Goal: Register for event/course

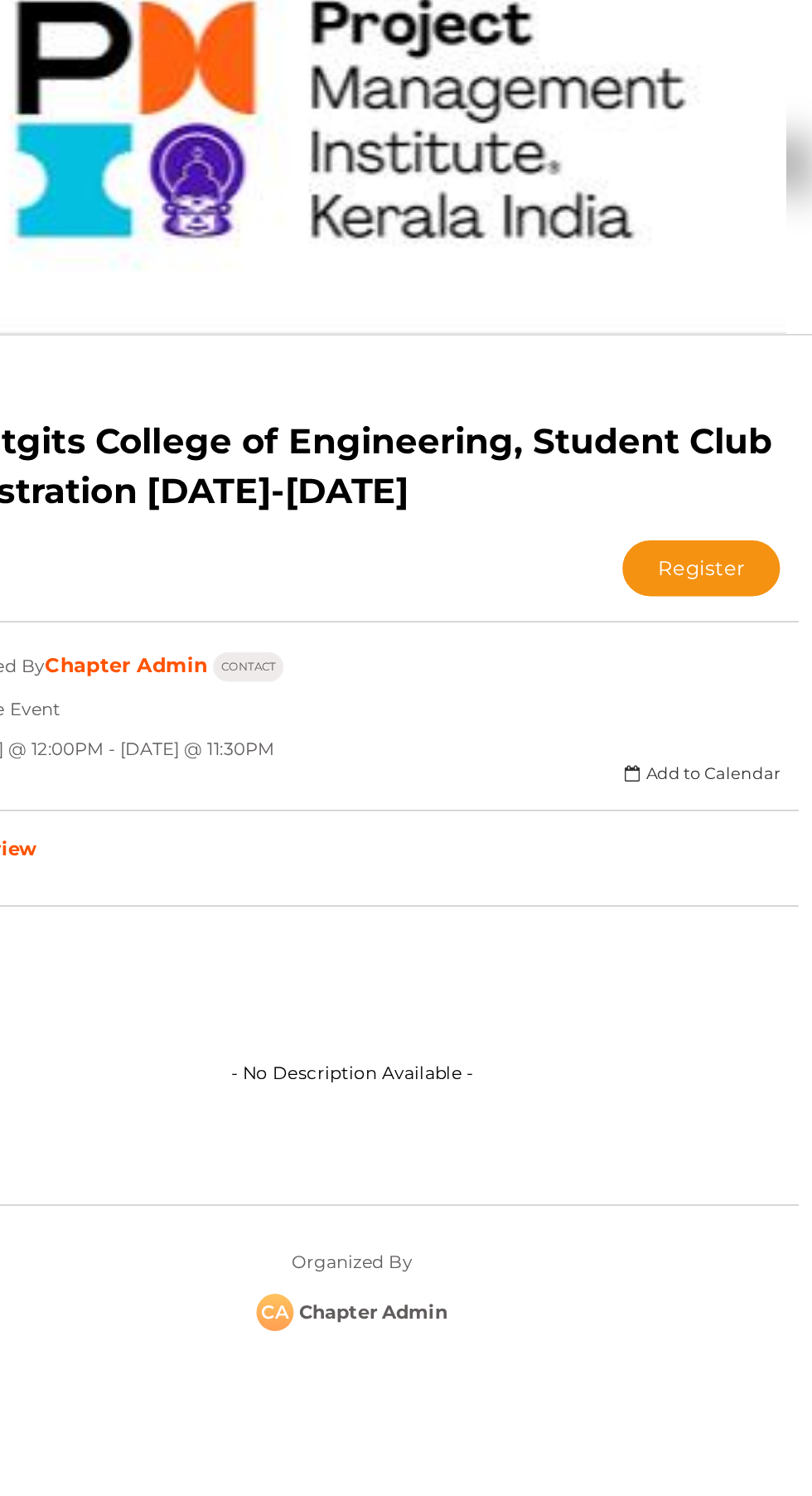
click at [587, 480] on button "Register" at bounding box center [639, 499] width 105 height 37
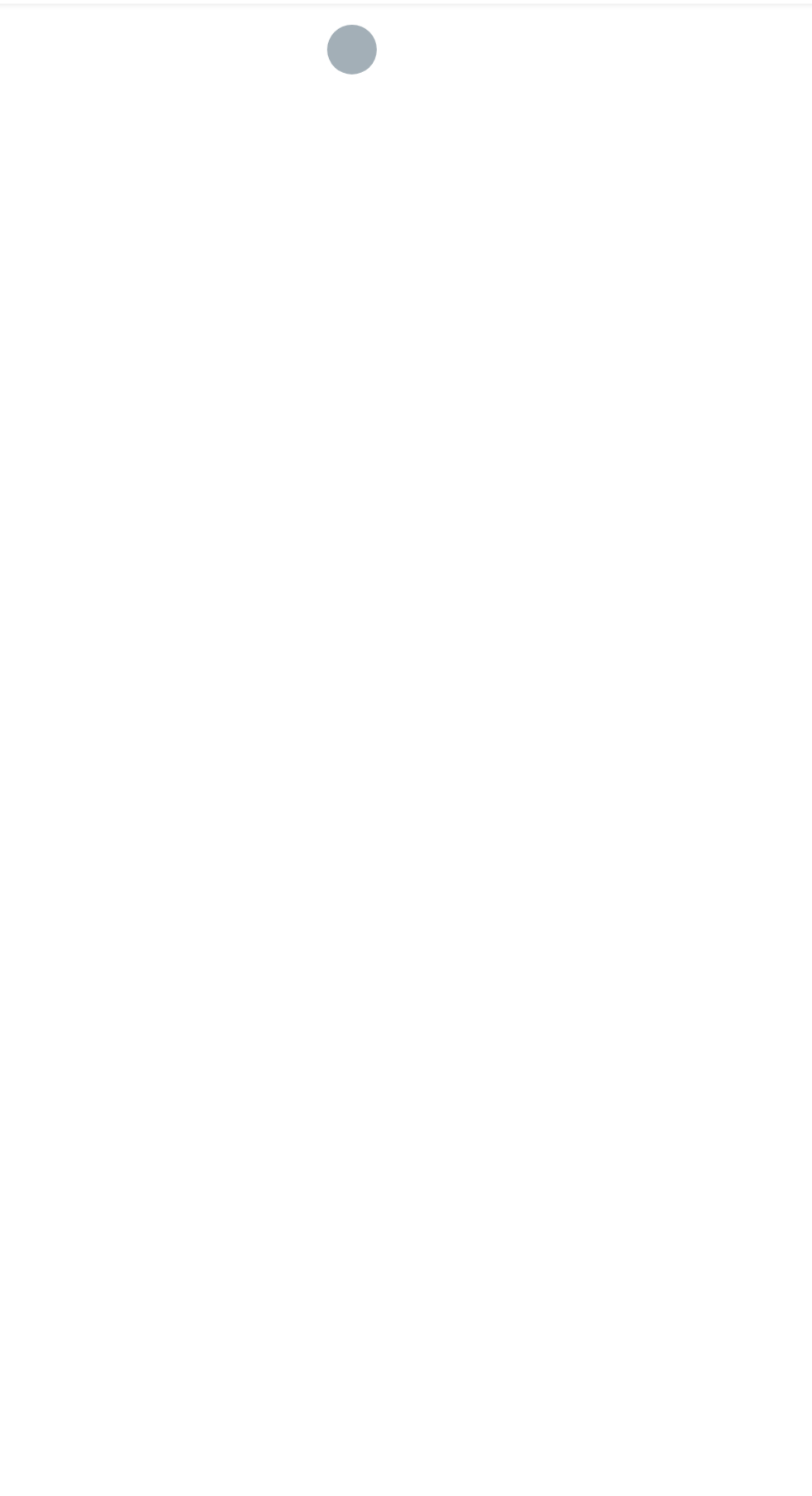
scroll to position [4, 0]
